Goal: Transaction & Acquisition: Purchase product/service

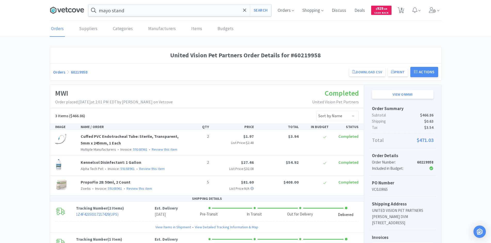
click at [72, 10] on icon at bounding box center [74, 10] width 4 height 4
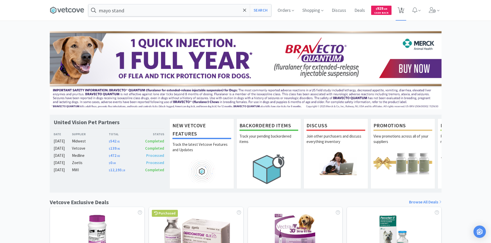
click at [401, 7] on span "8" at bounding box center [401, 8] width 2 height 21
select select "1"
select select "6"
select select "1"
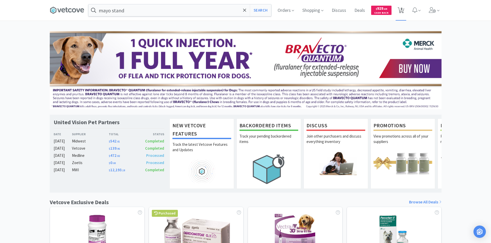
select select "1"
select select "2"
select select "10"
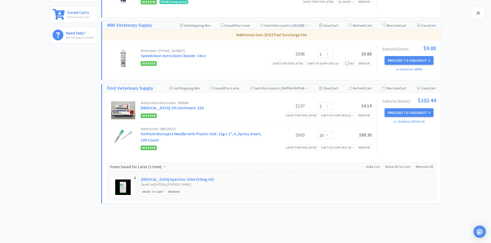
scroll to position [225, 0]
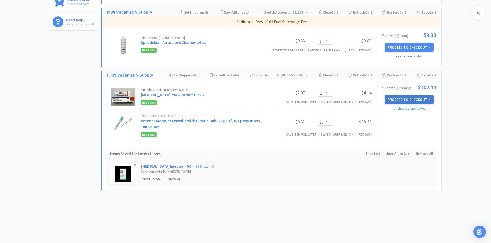
click at [412, 98] on button "Proceed to Checkout" at bounding box center [408, 99] width 49 height 9
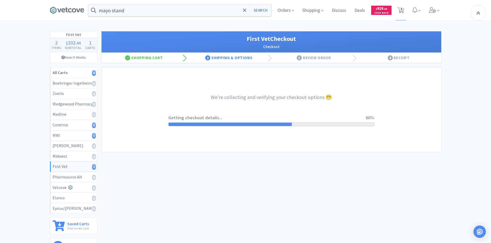
select select "companycredit"
select select "FIS"
select select "10"
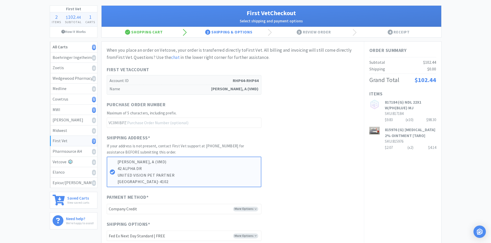
scroll to position [129, 0]
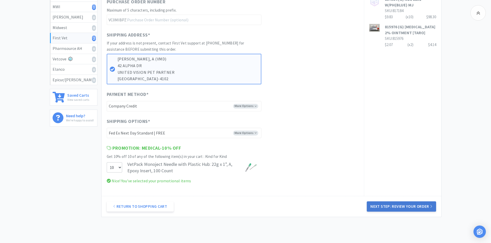
click at [401, 206] on button "Next Step: Review Your Order" at bounding box center [401, 207] width 69 height 10
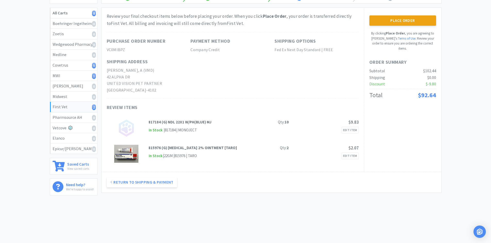
scroll to position [0, 0]
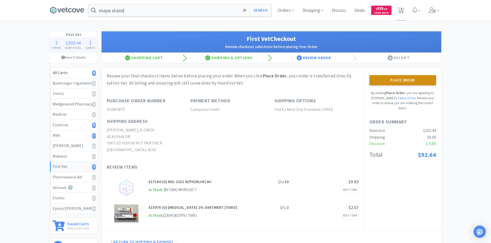
click at [397, 83] on button "Place Order" at bounding box center [402, 80] width 67 height 10
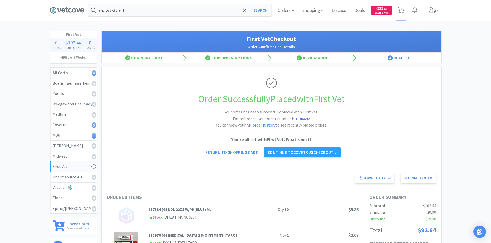
click at [142, 90] on div "Order Successfully Placed with First Vet Your order has been successfully place…" at bounding box center [271, 117] width 329 height 101
click at [78, 123] on div "Covetrus 5" at bounding box center [74, 125] width 42 height 7
select select "1"
select select "6"
select select "1"
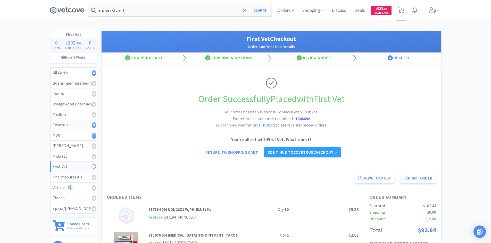
select select "1"
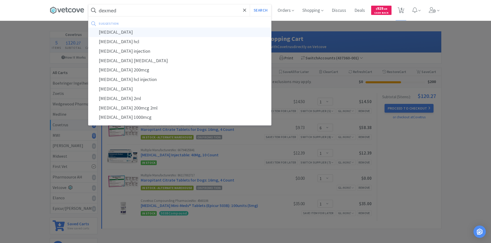
type input "[MEDICAL_DATA]"
select select "1"
select select "6"
select select "1"
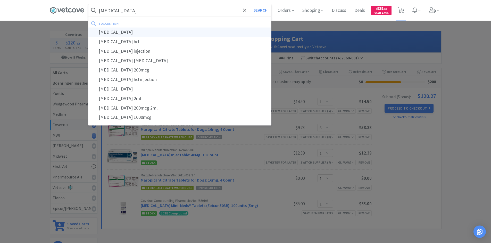
select select "1"
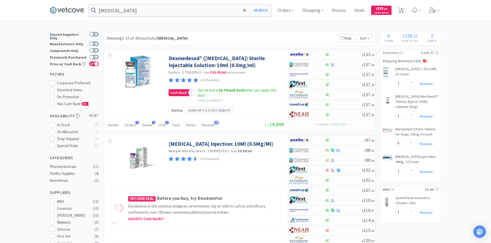
click at [216, 12] on input "[MEDICAL_DATA]" at bounding box center [179, 10] width 183 height 12
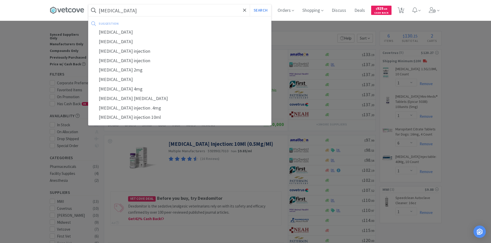
type input "[MEDICAL_DATA]"
click at [250, 4] on button "Search" at bounding box center [260, 10] width 21 height 12
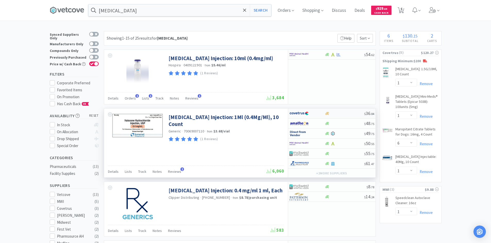
click at [313, 113] on div at bounding box center [303, 113] width 28 height 9
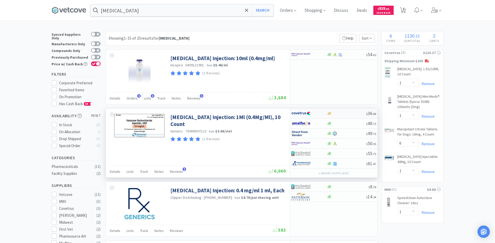
select select "1"
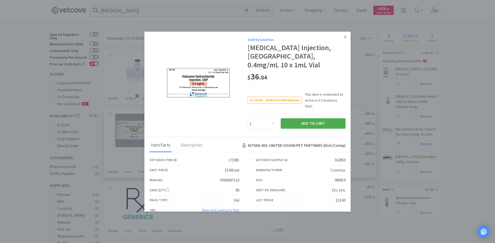
click at [298, 119] on button "Add to Cart" at bounding box center [313, 124] width 65 height 10
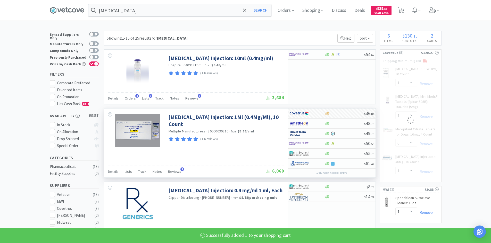
select select "1"
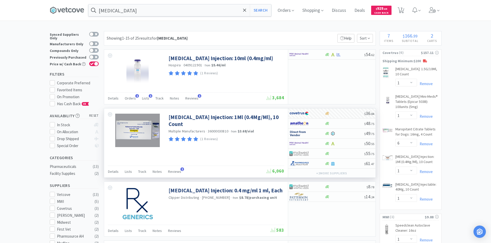
click at [123, 9] on input "[MEDICAL_DATA]" at bounding box center [179, 10] width 183 height 12
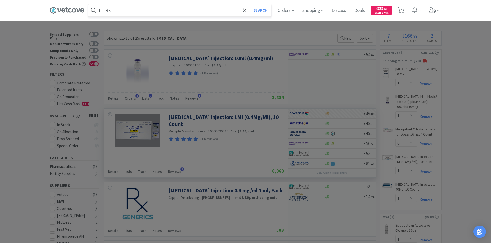
type input "t-sets"
click at [250, 4] on button "Search" at bounding box center [260, 10] width 21 height 12
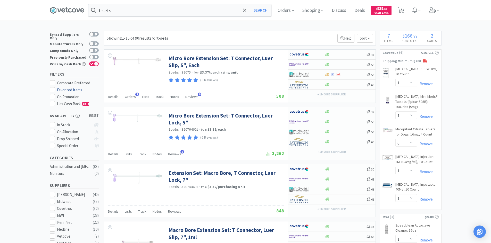
click at [73, 87] on div "Favorited Items" at bounding box center [78, 90] width 42 height 6
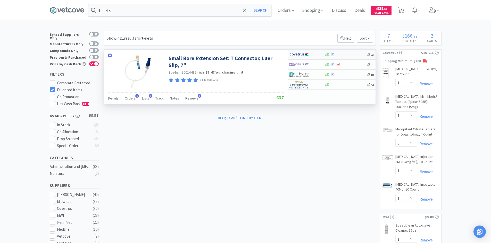
click at [350, 55] on div at bounding box center [346, 55] width 42 height 4
select select "1"
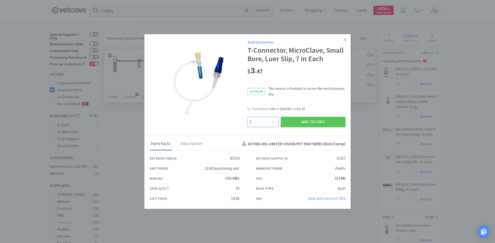
click at [270, 122] on select "Enter Quantity 1 2 3 4 5 6 7 8 9 10 11 12 13 14 15 16 17 18 19 20 Enter Quantity" at bounding box center [262, 122] width 31 height 10
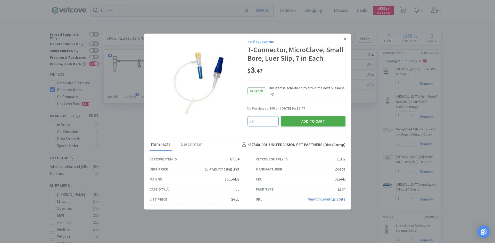
type input "50"
click at [319, 122] on button "Add to Cart" at bounding box center [313, 121] width 65 height 10
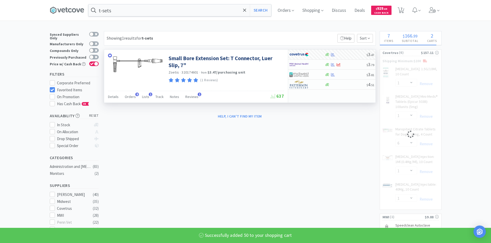
select select "50"
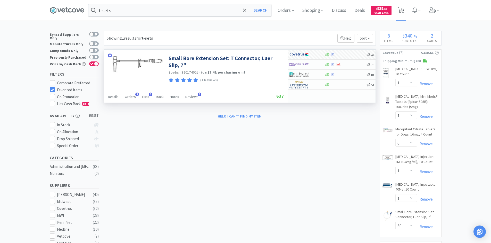
click at [402, 12] on span "8" at bounding box center [401, 8] width 2 height 21
select select "1"
select select "6"
select select "1"
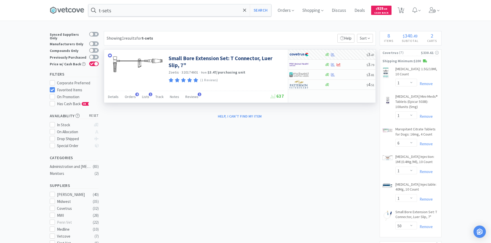
select select "50"
select select "1"
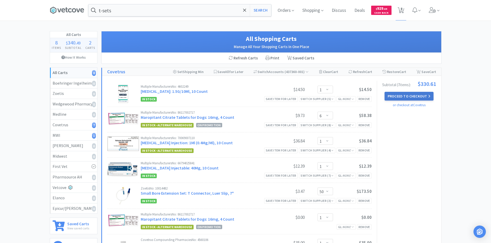
click at [397, 93] on button "Proceed to Checkout" at bounding box center [408, 96] width 49 height 9
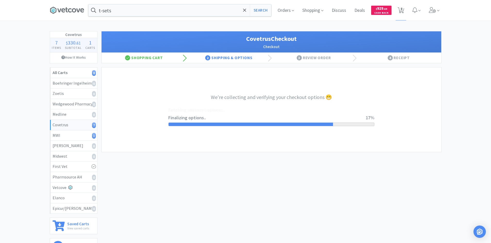
select select "ACCOUNT"
select select "cvt-standard-net"
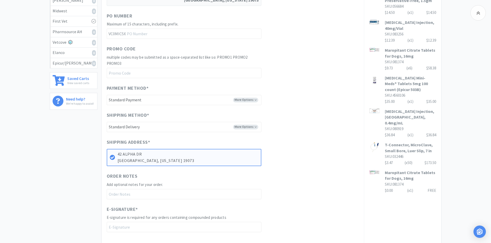
scroll to position [155, 0]
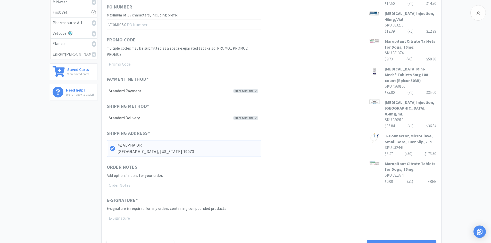
click at [245, 115] on select "-------- Standard Delivery" at bounding box center [184, 118] width 155 height 10
click at [282, 115] on div "Shipping Method * More Options -------- Standard Delivery" at bounding box center [233, 113] width 252 height 21
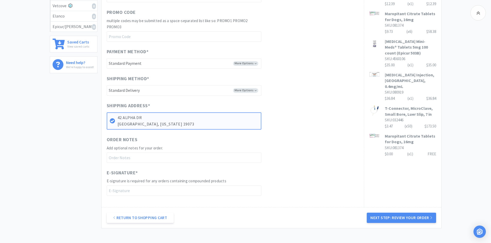
scroll to position [220, 0]
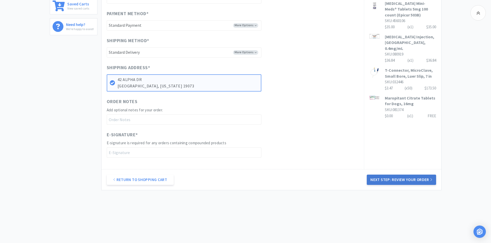
click at [375, 176] on button "Next Step: Review Your Order" at bounding box center [401, 180] width 69 height 10
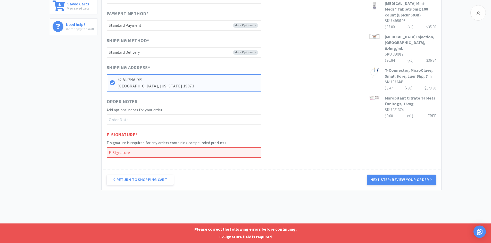
click at [304, 133] on div "E-Signature * E-signature is required for any orders containing compounded prod…" at bounding box center [233, 144] width 252 height 27
click at [190, 151] on input "text" at bounding box center [184, 153] width 155 height 10
type input "United Vision Pet Partners"
type input "United Vision"
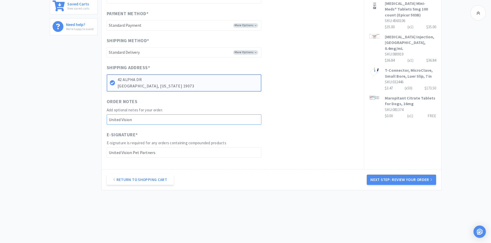
drag, startPoint x: 150, startPoint y: 121, endPoint x: 92, endPoint y: 121, distance: 57.5
click at [92, 121] on div "Covetrus 7 Items $ 330 . 61 Subtotal 1 Carts How It Works All Carts 8 Boehringe…" at bounding box center [246, 5] width 392 height 389
click at [188, 157] on input "United Vision Pet Partners" at bounding box center [184, 153] width 155 height 10
drag, startPoint x: 137, startPoint y: 166, endPoint x: 98, endPoint y: 167, distance: 38.6
click at [98, 167] on div "Covetrus 7 Items $ 330 . 61 Subtotal 1 Carts How It Works All Carts 8 Boehringe…" at bounding box center [246, 5] width 392 height 389
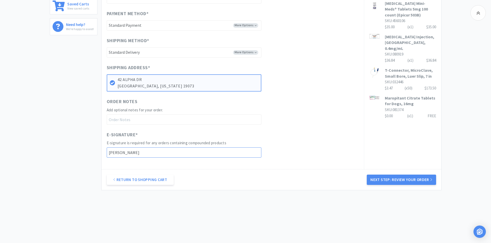
type input "[PERSON_NAME]"
click at [390, 175] on div "Return to Shopping Cart Next Step: Review Your Order" at bounding box center [272, 180] width 340 height 21
click at [389, 177] on button "Next Step: Review Your Order" at bounding box center [401, 180] width 69 height 10
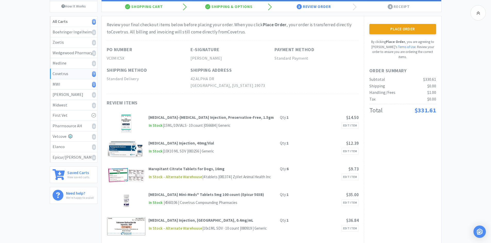
scroll to position [49, 0]
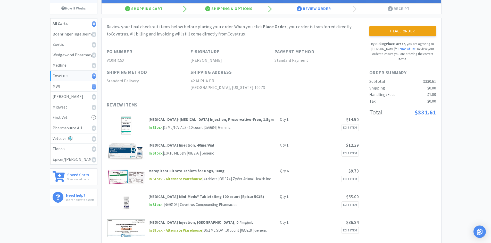
click at [384, 37] on div "Place Order By clicking Place Order , you are agreeing to Vetcove's Terms of Us…" at bounding box center [402, 44] width 67 height 36
click at [385, 36] on button "Place Order" at bounding box center [402, 31] width 67 height 10
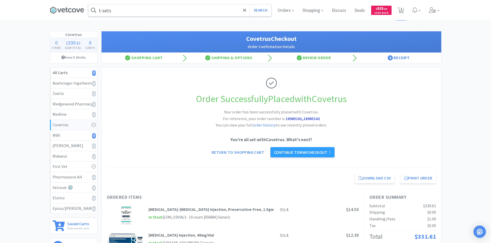
click at [127, 13] on input "t-sets" at bounding box center [179, 10] width 183 height 12
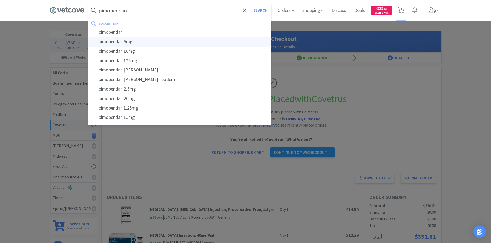
type input "pimobendan 5mg"
select select "1"
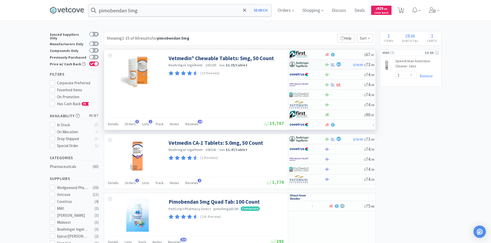
click at [314, 63] on div at bounding box center [303, 64] width 28 height 9
select select "1"
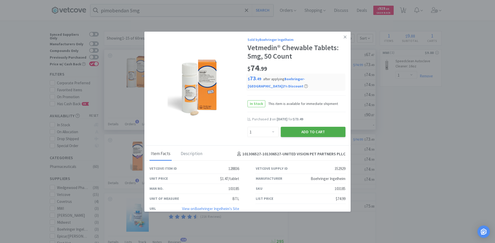
click at [287, 134] on button "Add to Cart" at bounding box center [313, 132] width 65 height 10
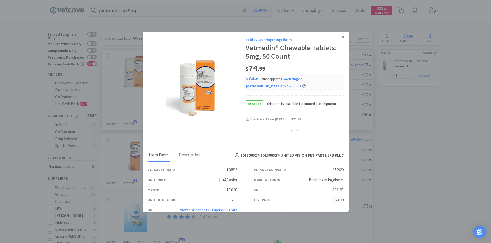
select select "1"
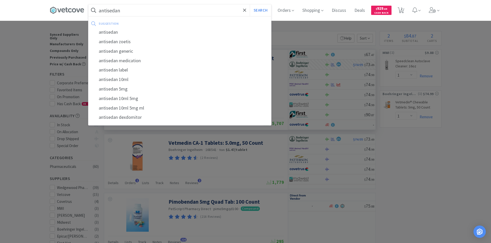
click at [250, 4] on button "Search" at bounding box center [260, 10] width 21 height 12
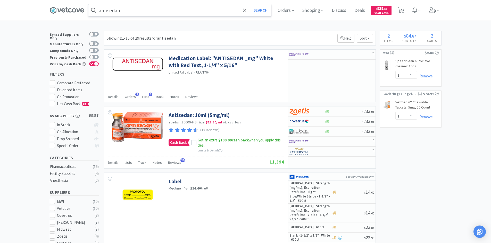
click at [144, 15] on input "antisedan" at bounding box center [179, 10] width 183 height 12
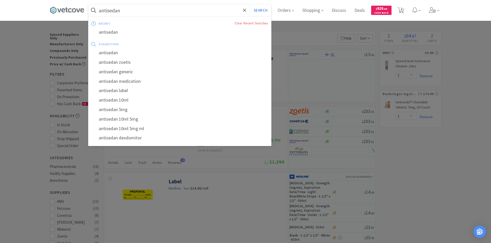
click at [144, 15] on input "antisedan" at bounding box center [179, 10] width 183 height 12
click at [285, 29] on div at bounding box center [245, 121] width 491 height 243
click at [125, 9] on input "antisedan" at bounding box center [179, 10] width 183 height 12
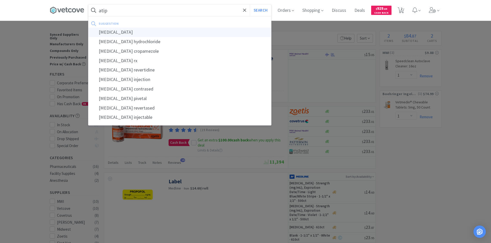
type input "[MEDICAL_DATA]"
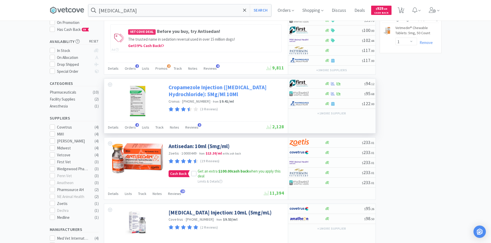
scroll to position [77, 0]
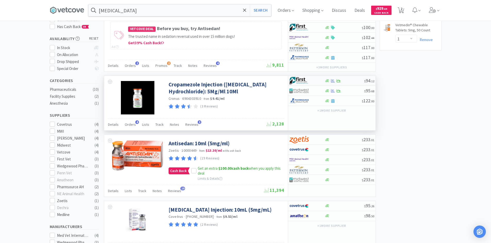
click at [313, 81] on div at bounding box center [303, 81] width 28 height 9
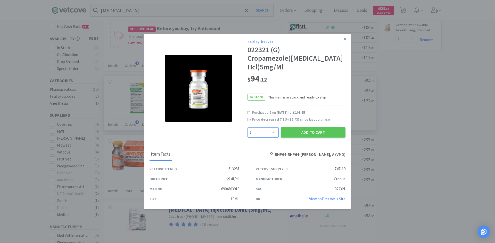
click at [269, 133] on select "Enter Quantity 1 2 3 4 5 6 7 8 9 10 11 12 13 14 15 16 17 18 19 20 Enter Quantity" at bounding box center [262, 133] width 31 height 10
select select "2"
click at [247, 128] on select "Enter Quantity 1 2 3 4 5 6 7 8 9 10 11 12 13 14 15 16 17 18 19 20 Enter Quantity" at bounding box center [262, 133] width 31 height 10
click at [311, 130] on button "Add to Cart" at bounding box center [313, 133] width 65 height 10
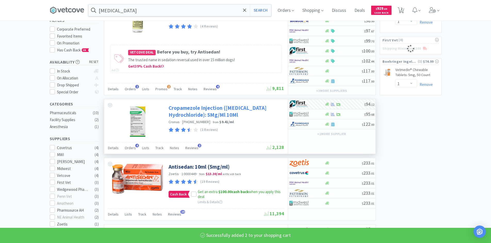
select select "2"
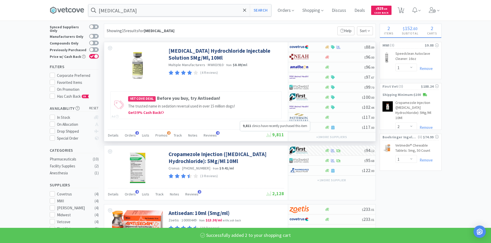
scroll to position [0, 0]
